Goal: Navigation & Orientation: Go to known website

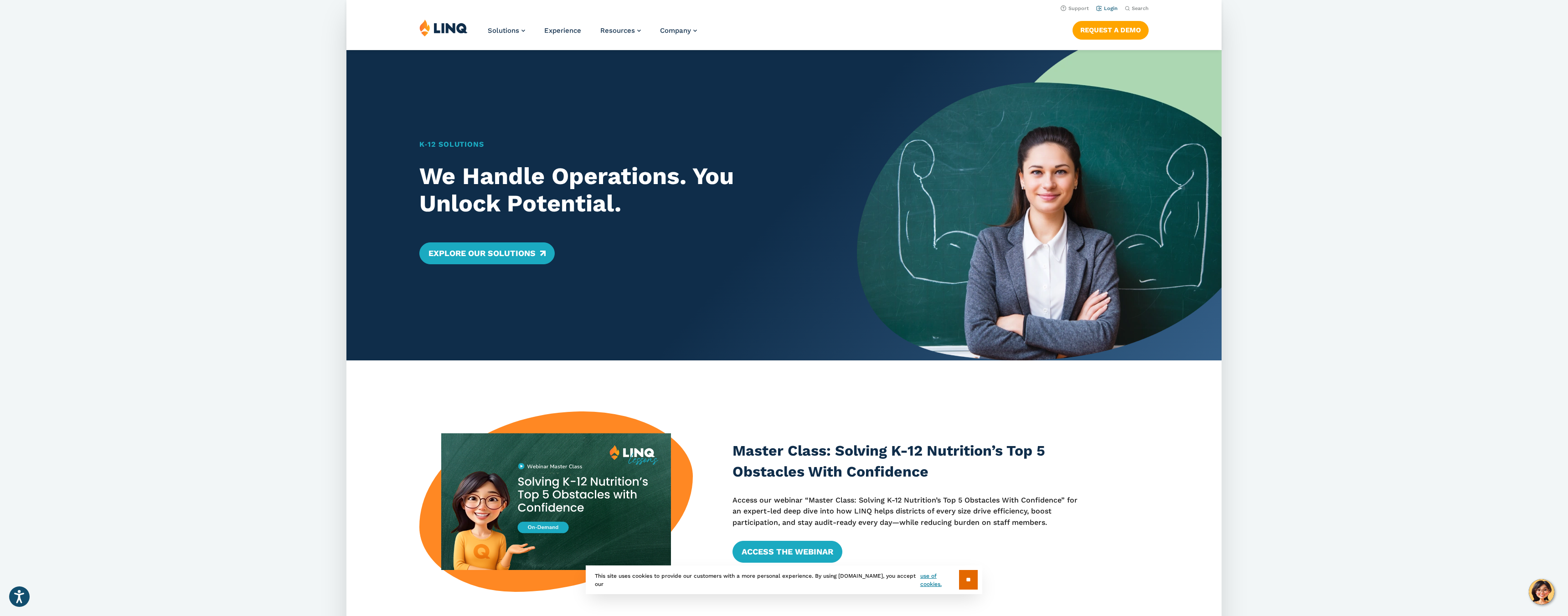
click at [1110, 7] on link "Login" at bounding box center [1106, 8] width 22 height 6
